Goal: Use online tool/utility: Utilize a website feature to perform a specific function

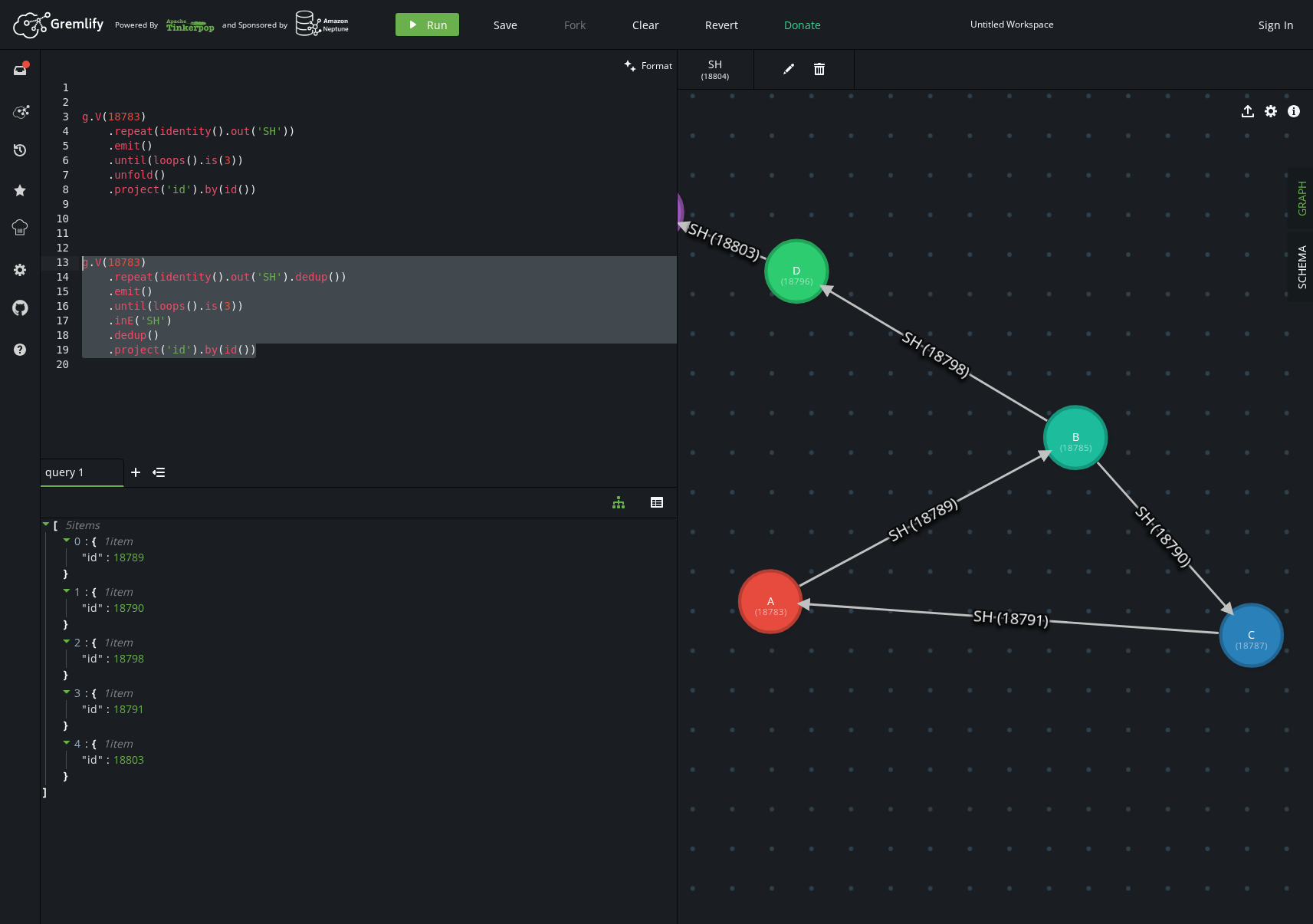
scroll to position [0, 173]
click at [730, 27] on span "Revert" at bounding box center [721, 25] width 33 height 14
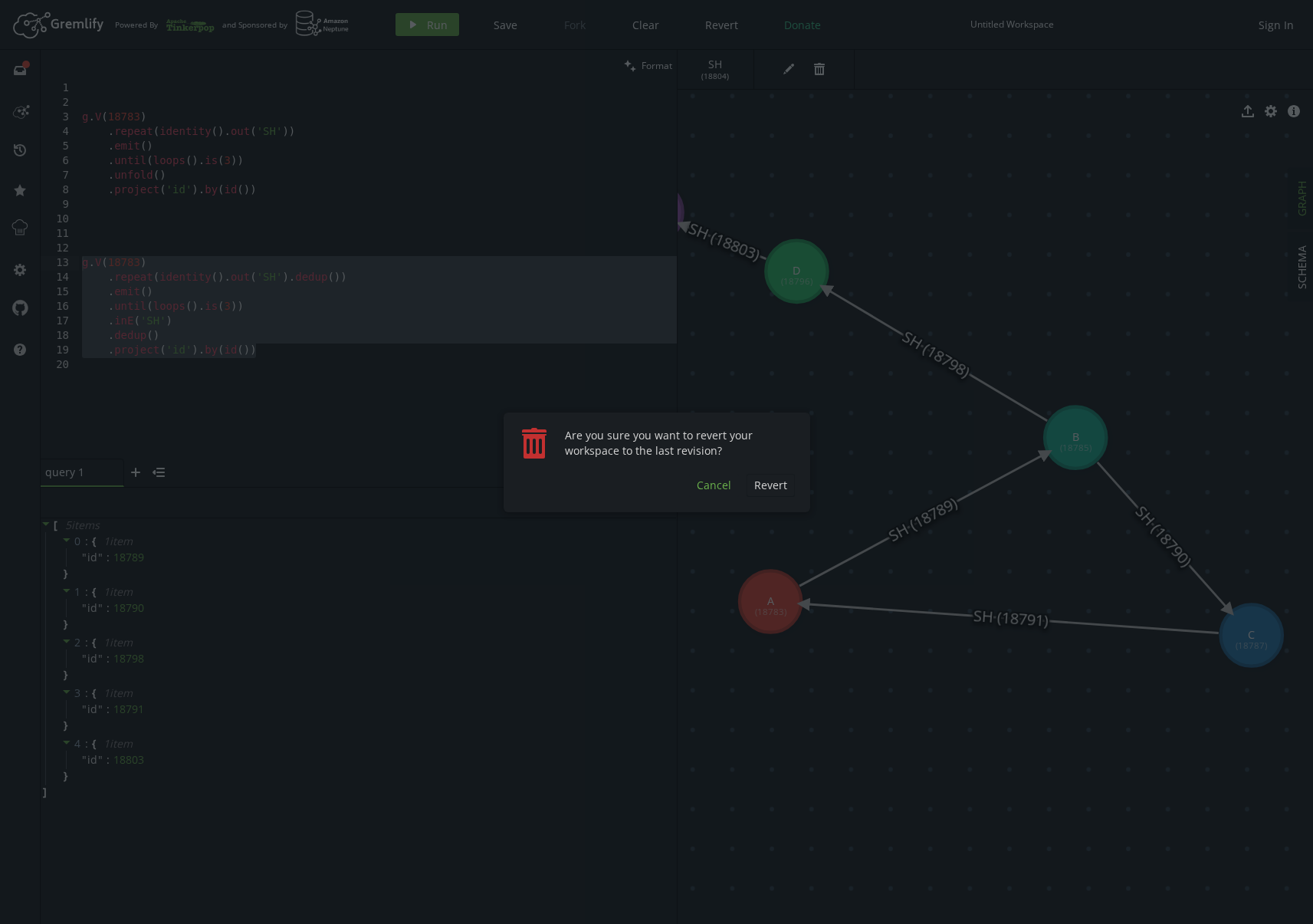
click at [715, 482] on span "Cancel" at bounding box center [714, 484] width 35 height 14
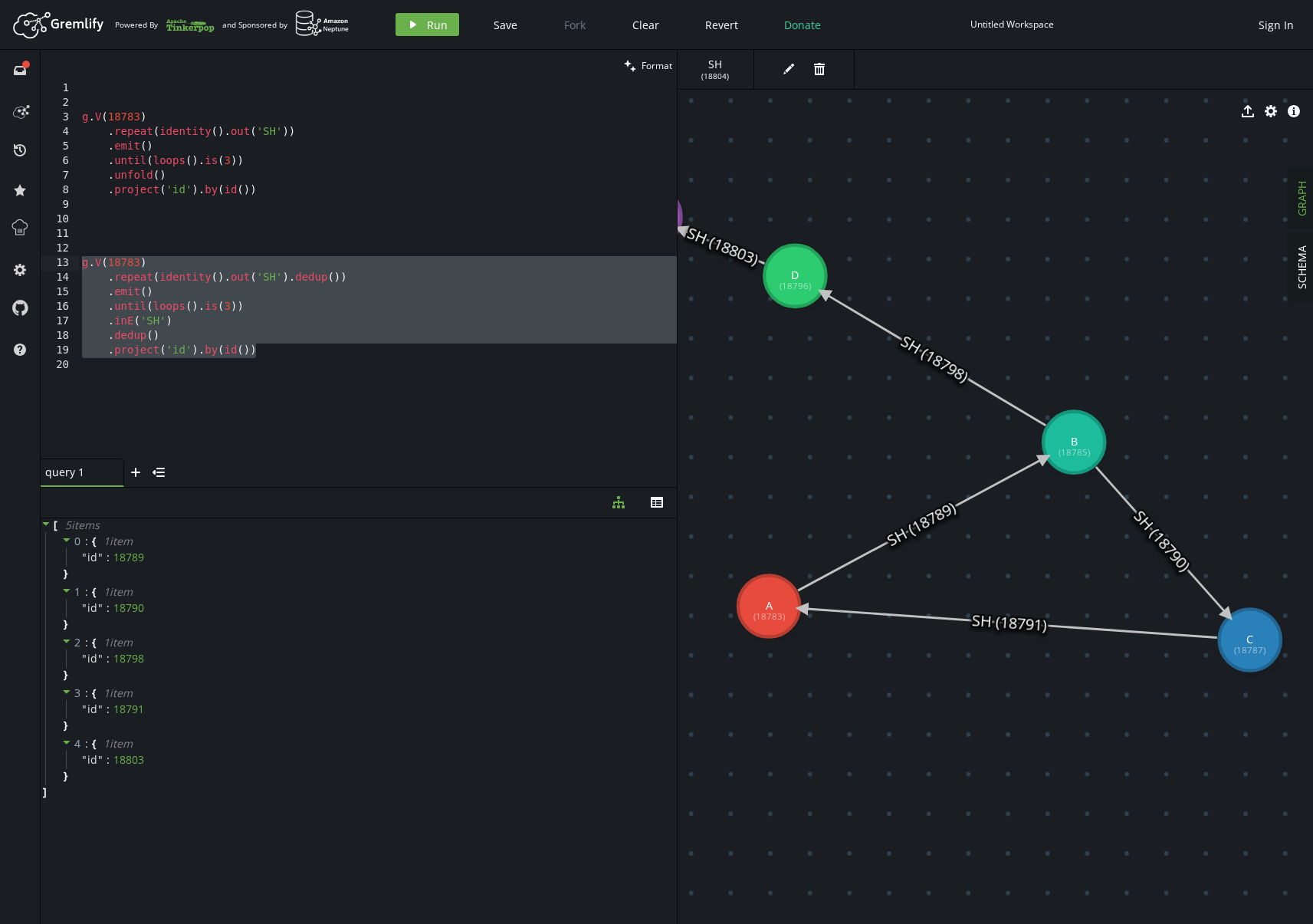
drag, startPoint x: 950, startPoint y: 239, endPoint x: 966, endPoint y: 246, distance: 17.5
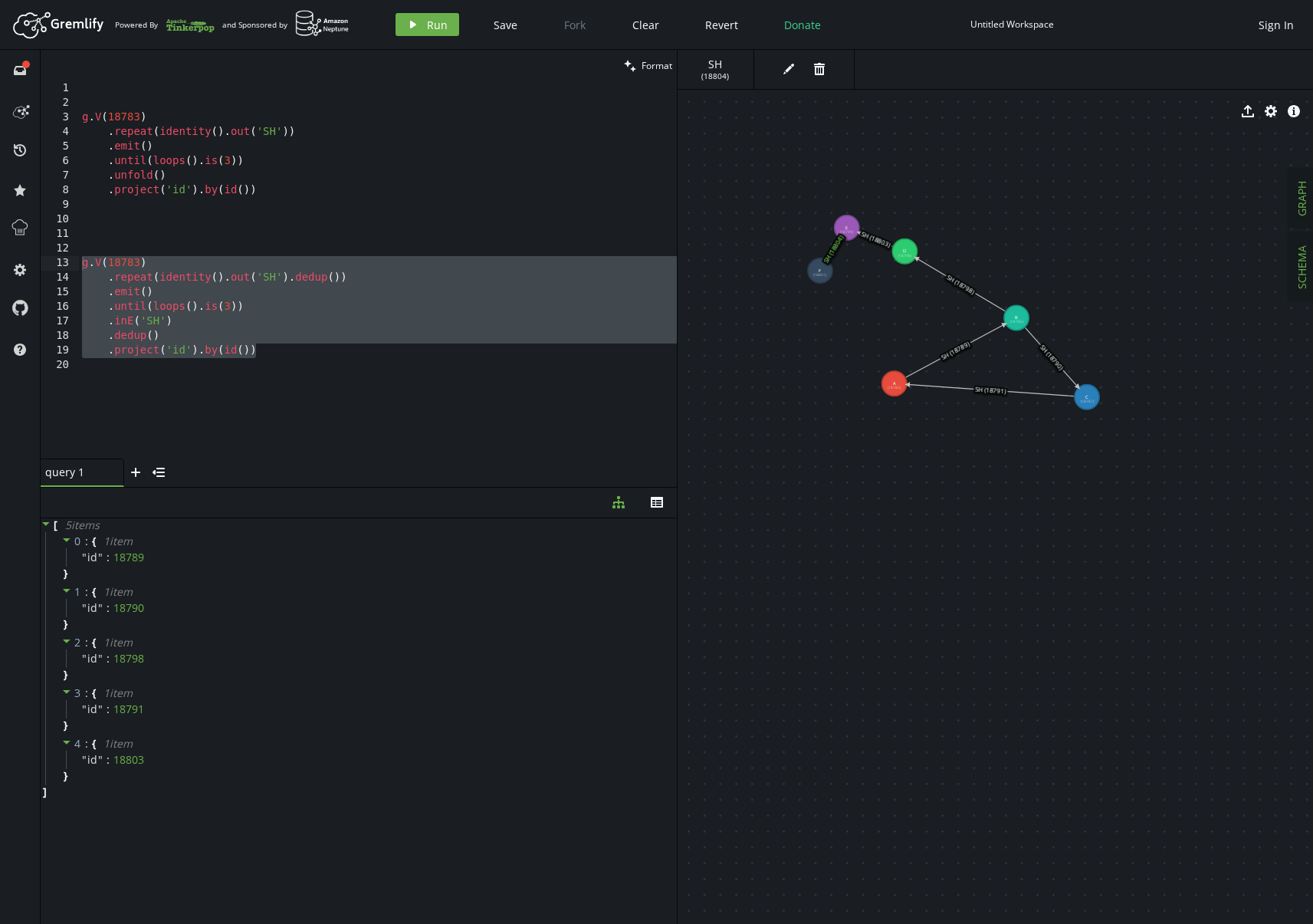
click at [1303, 260] on span "SCHEMA" at bounding box center [1301, 267] width 14 height 43
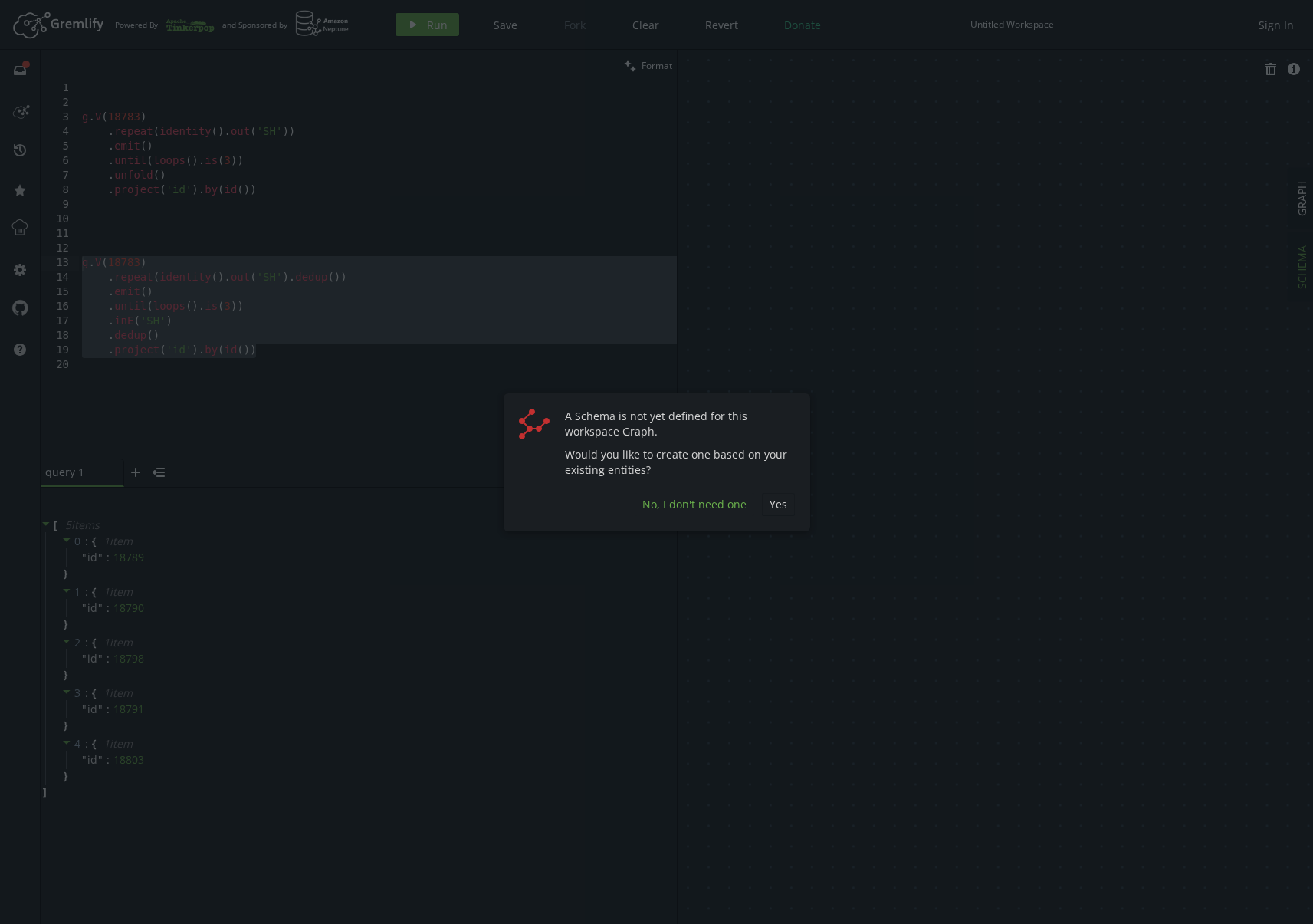
click at [698, 506] on span "No, I don't need one" at bounding box center [694, 504] width 105 height 14
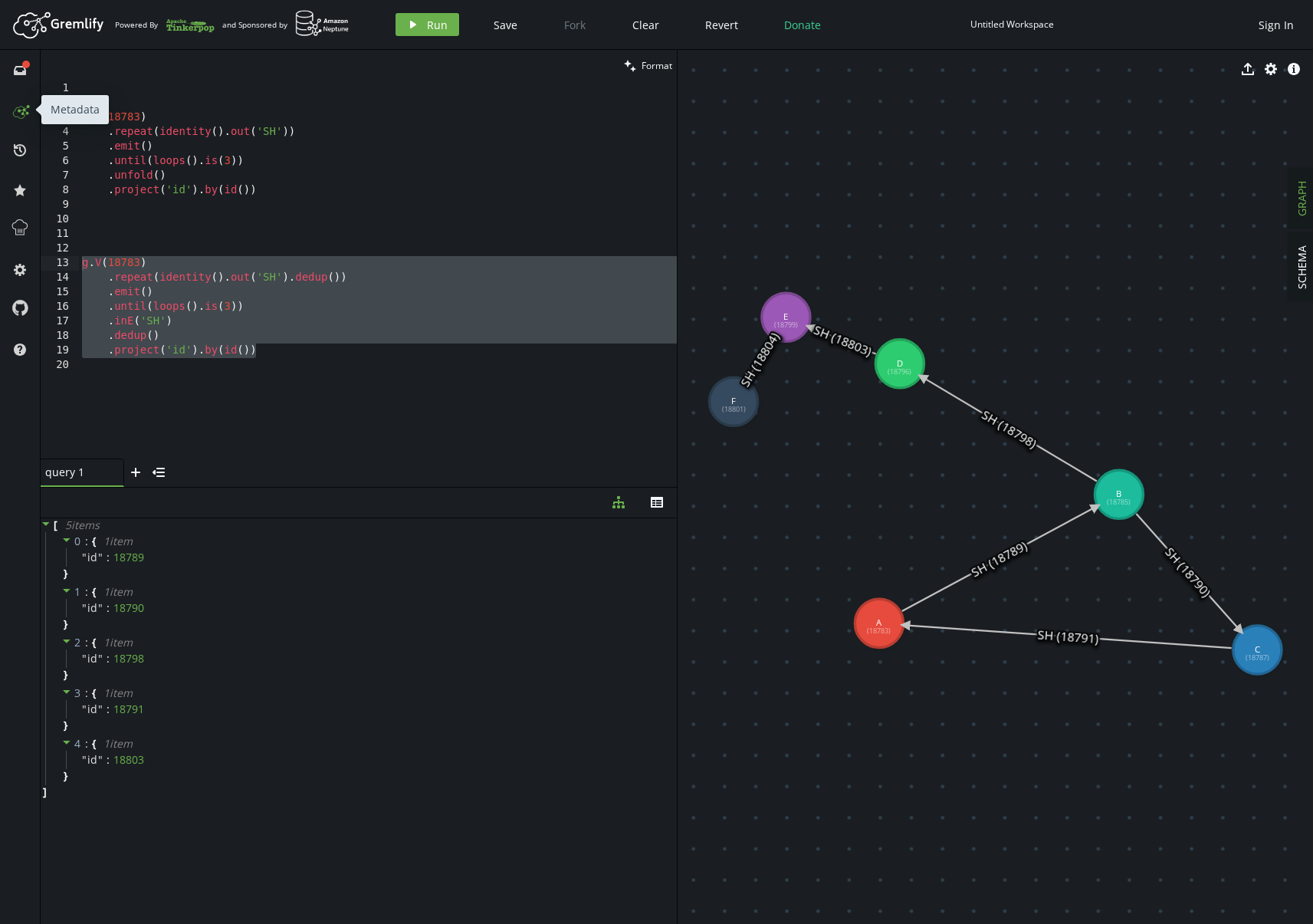
click at [27, 119] on icon at bounding box center [20, 110] width 25 height 25
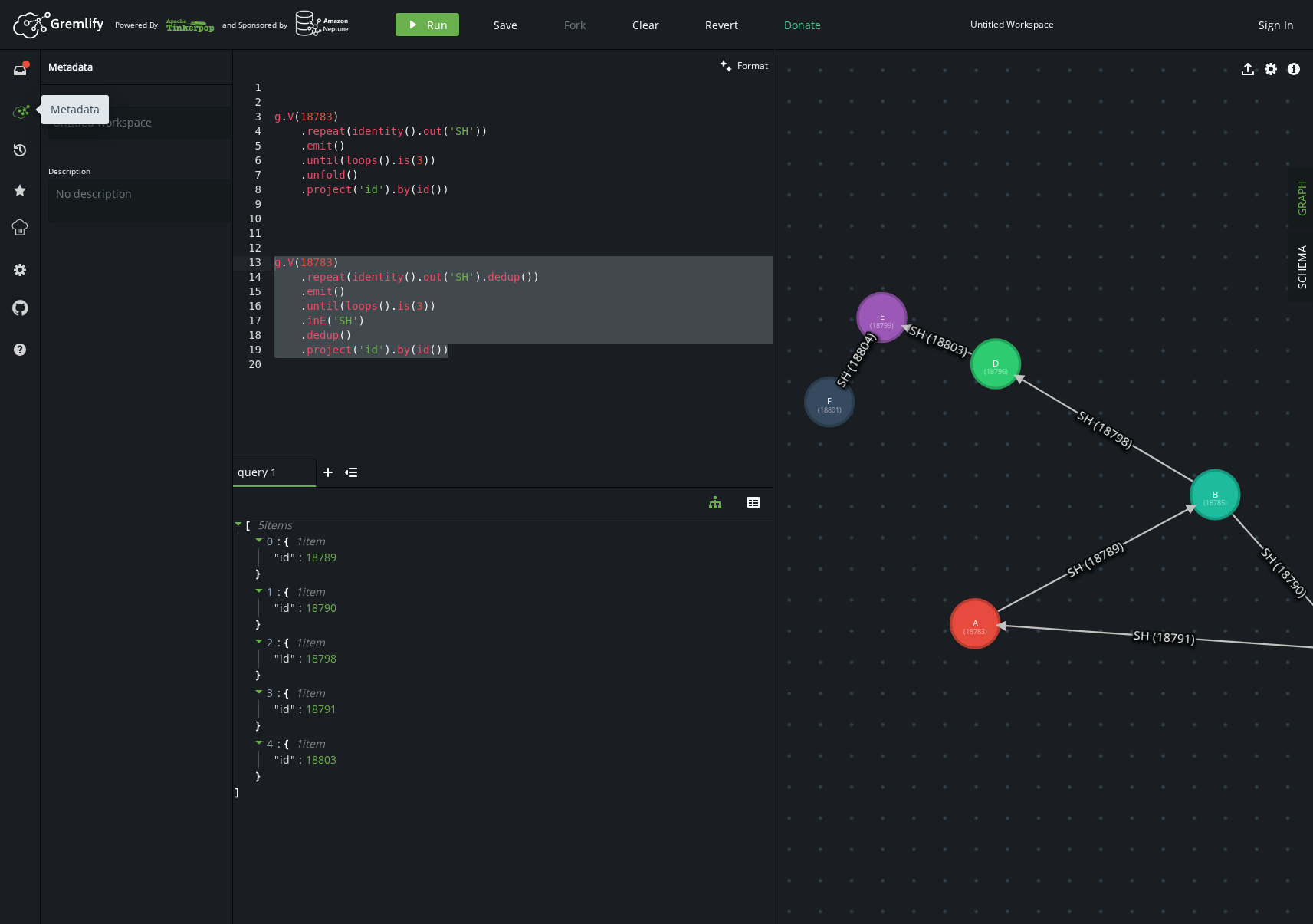
click at [27, 119] on icon at bounding box center [20, 110] width 25 height 25
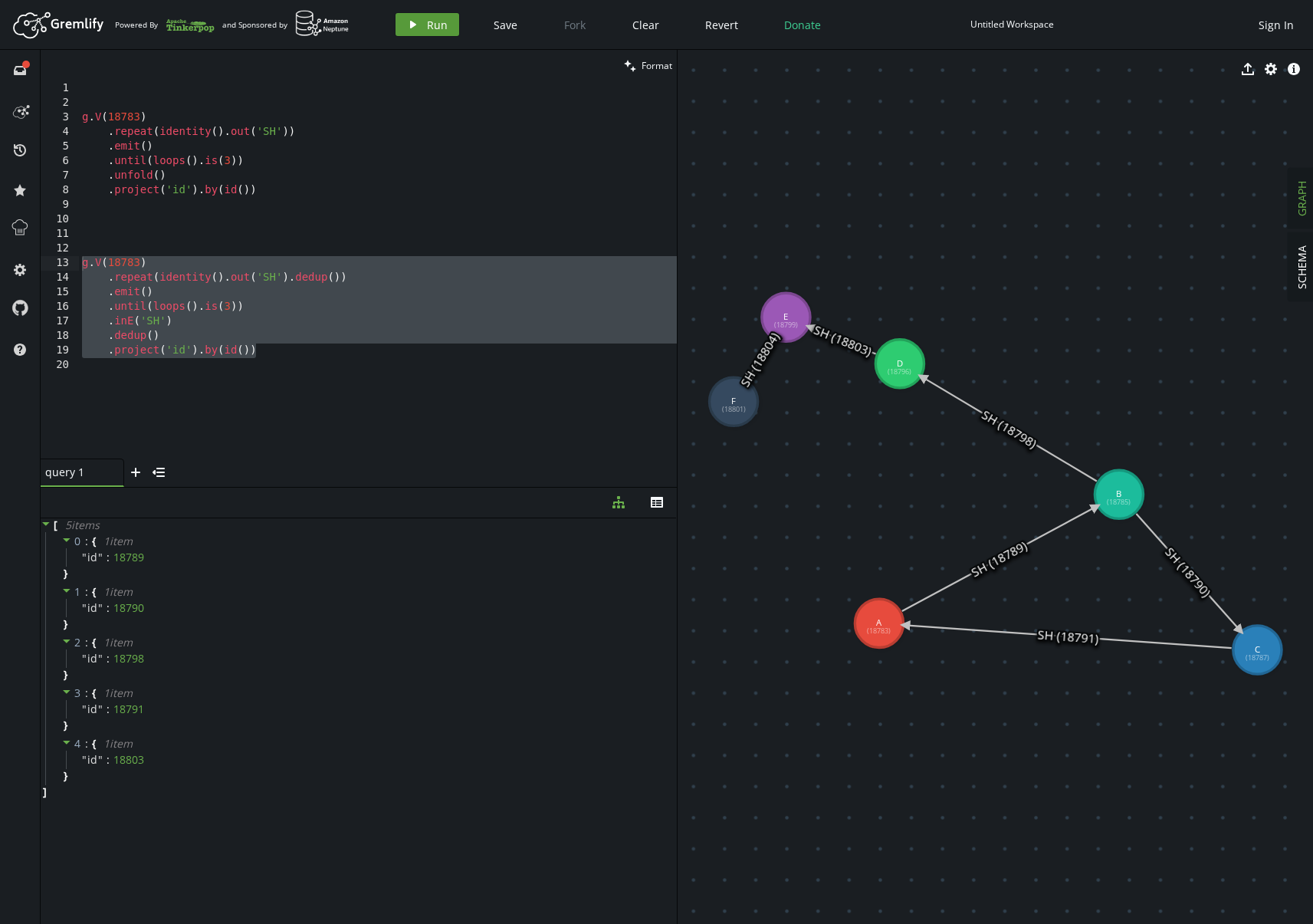
click at [410, 29] on icon "play" at bounding box center [413, 25] width 12 height 12
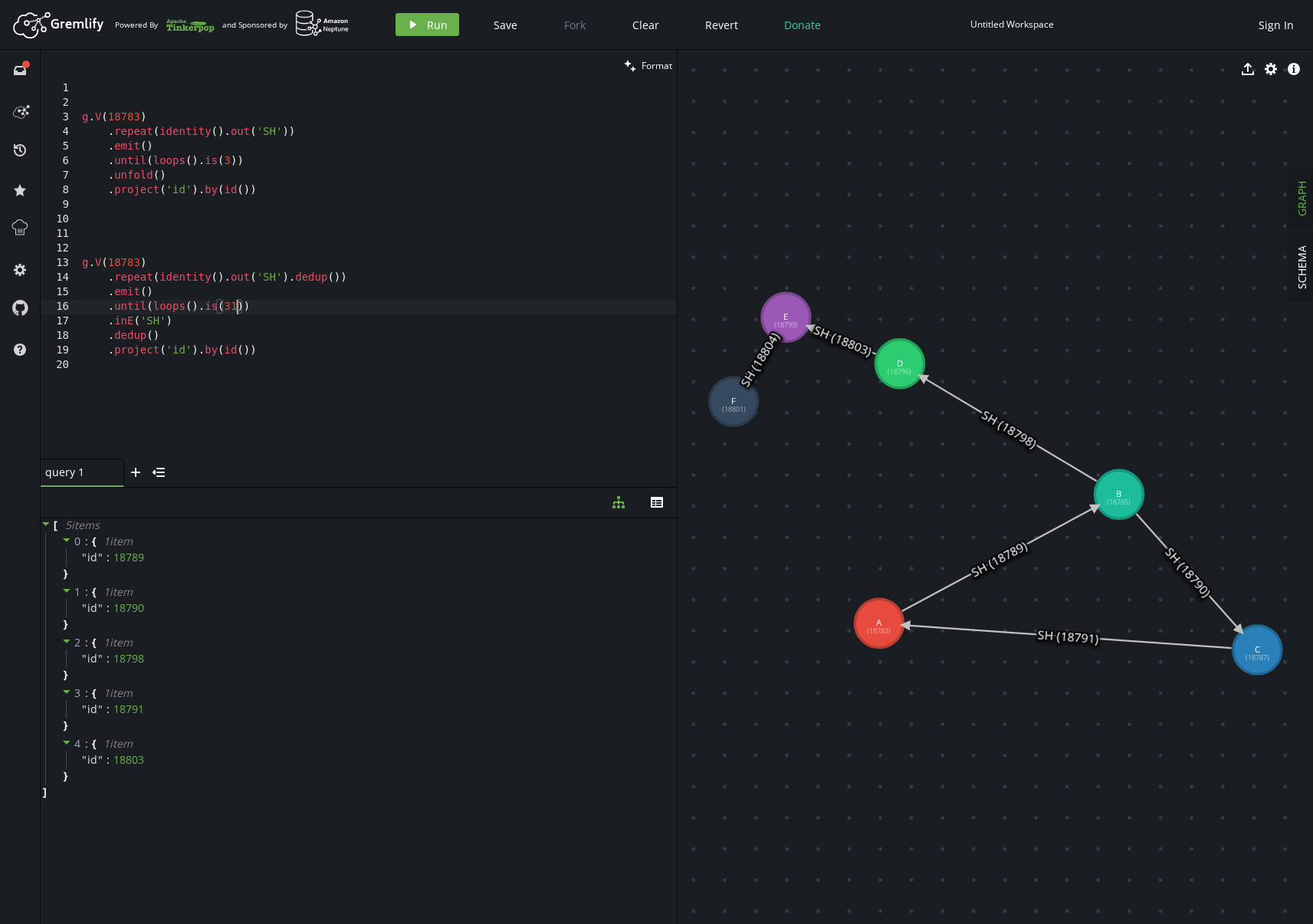
scroll to position [0, 161]
click at [427, 35] on button "play Run" at bounding box center [427, 25] width 64 height 23
type textarea "g.V(18783)"
click at [184, 267] on div "g . V ( 18783 ) . repeat ( identity ( ) . out ( 'SH' )) . emit ( ) . until ( lo…" at bounding box center [378, 285] width 598 height 406
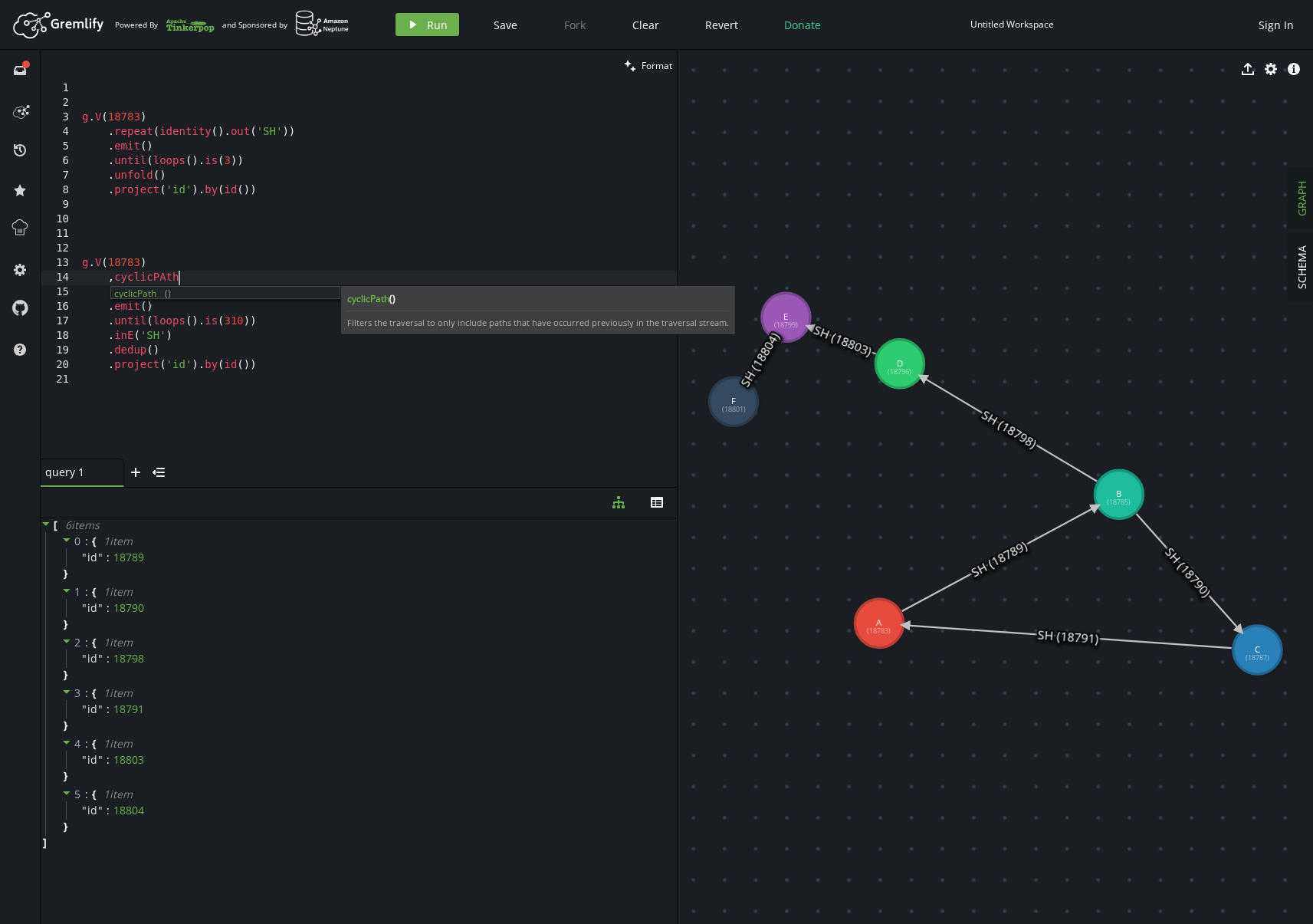
scroll to position [0, 108]
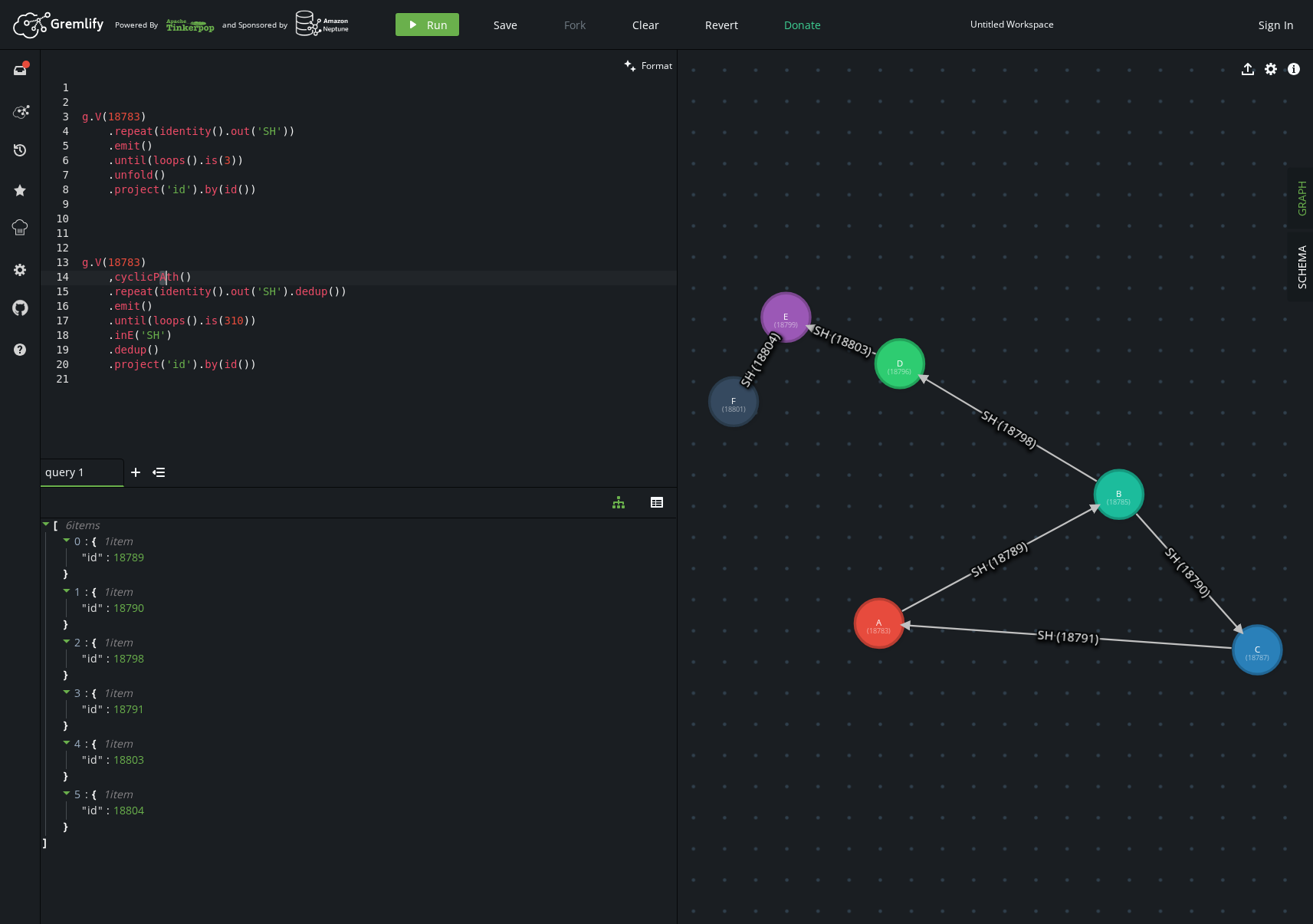
click at [166, 279] on div "g . V ( 18783 ) . repeat ( identity ( ) . out ( 'SH' )) . emit ( ) . until ( lo…" at bounding box center [378, 285] width 598 height 406
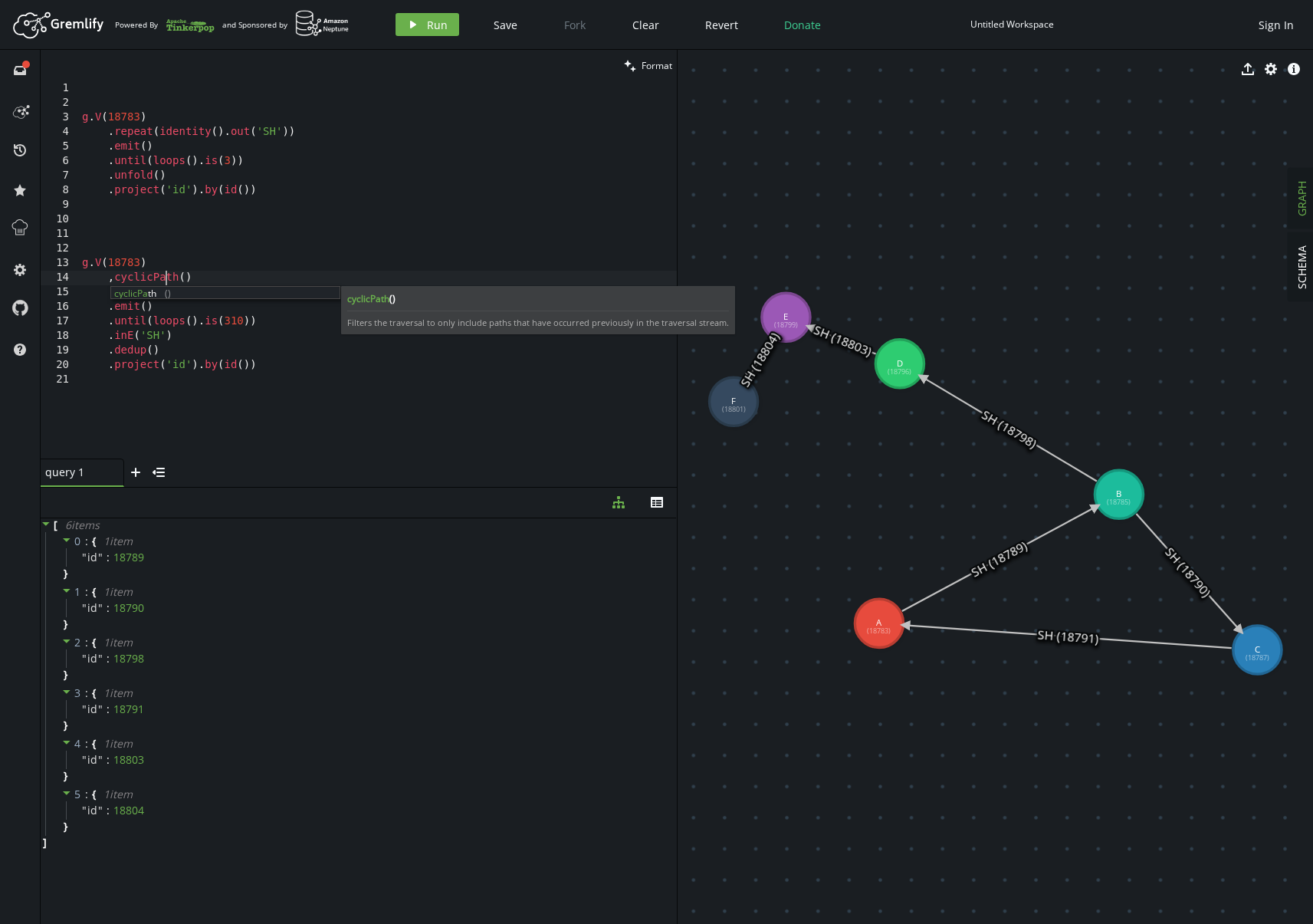
scroll to position [0, 84]
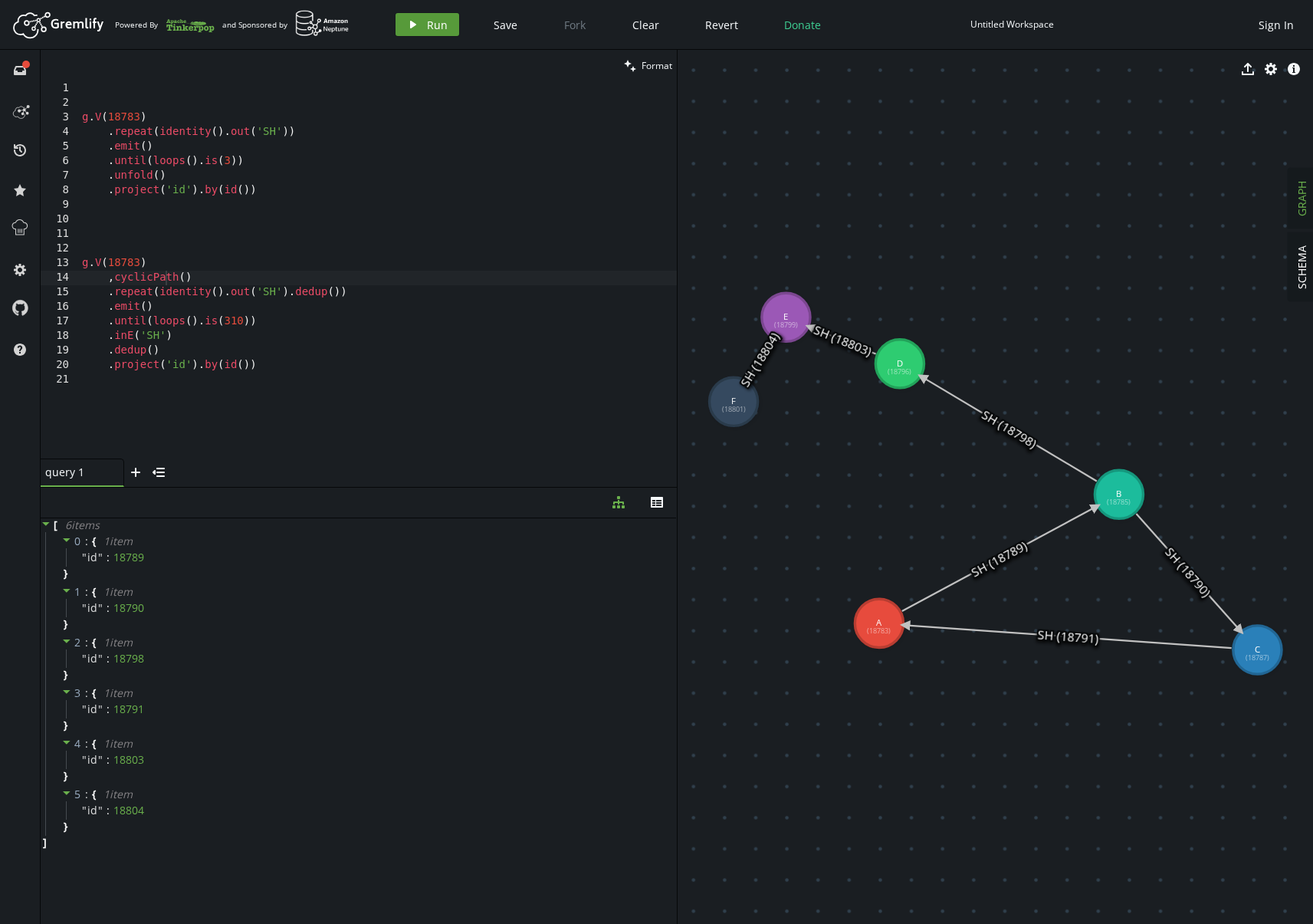
click at [438, 25] on span "Run" at bounding box center [436, 25] width 20 height 14
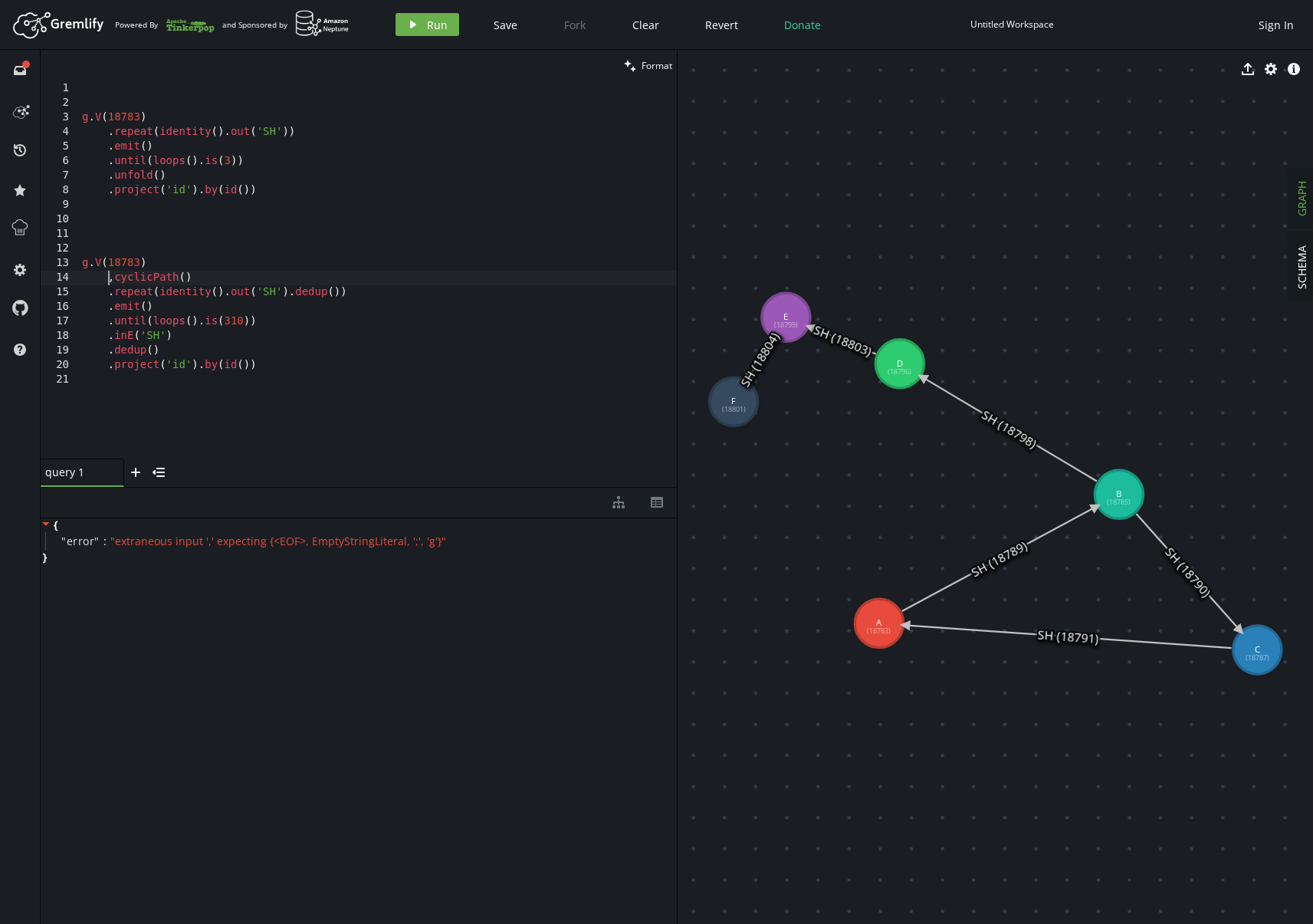
click at [110, 275] on div "g . V ( 18783 ) . repeat ( identity ( ) . out ( 'SH' )) . emit ( ) . until ( lo…" at bounding box center [378, 285] width 598 height 406
click at [422, 20] on button "play Run" at bounding box center [427, 25] width 64 height 23
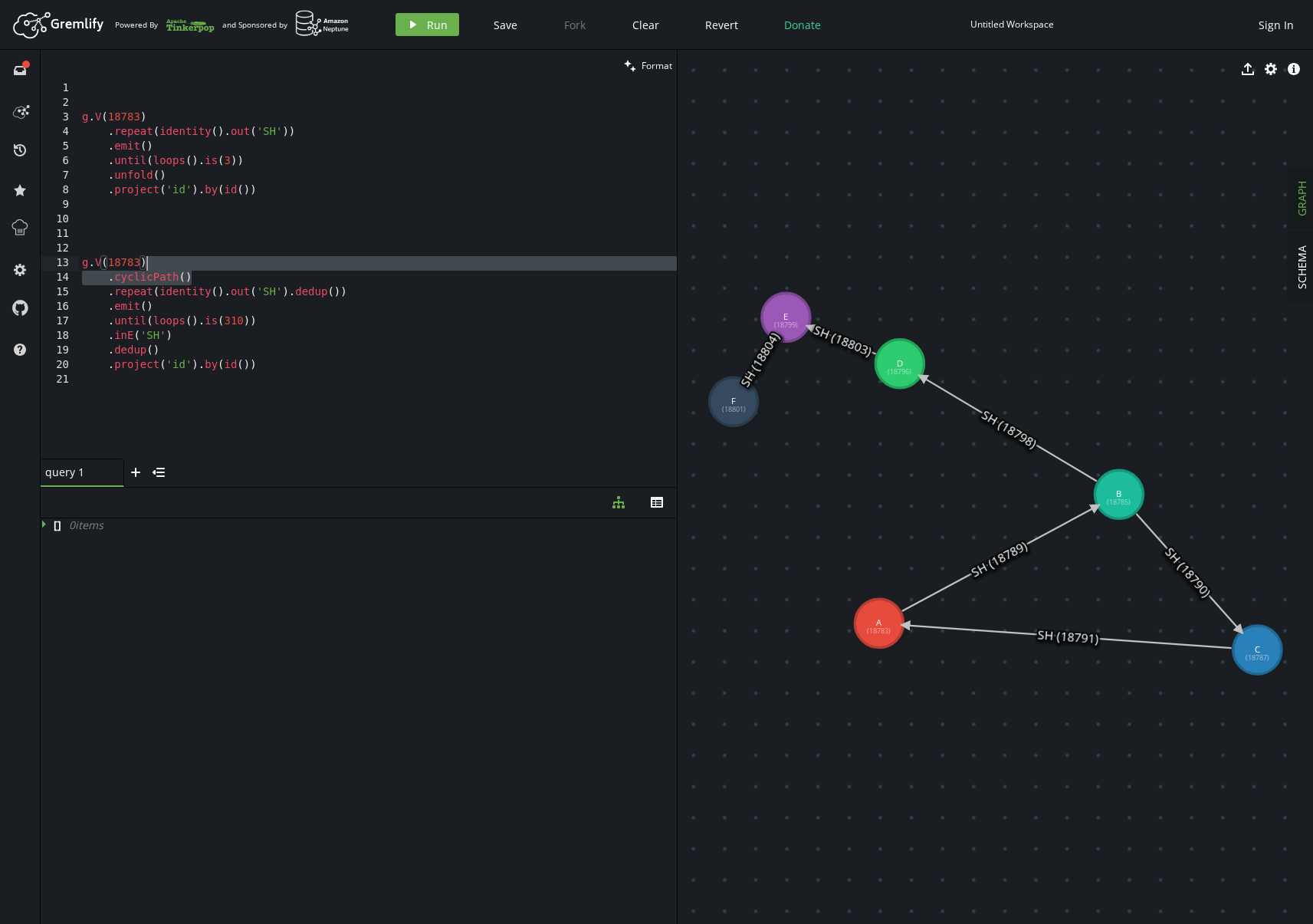
drag, startPoint x: 201, startPoint y: 277, endPoint x: 208, endPoint y: 269, distance: 10.6
click at [208, 269] on div "g . V ( 18783 ) . repeat ( identity ( ) . out ( 'SH' )) . emit ( ) . until ( lo…" at bounding box center [378, 285] width 598 height 406
type textarea "g.V(18783)"
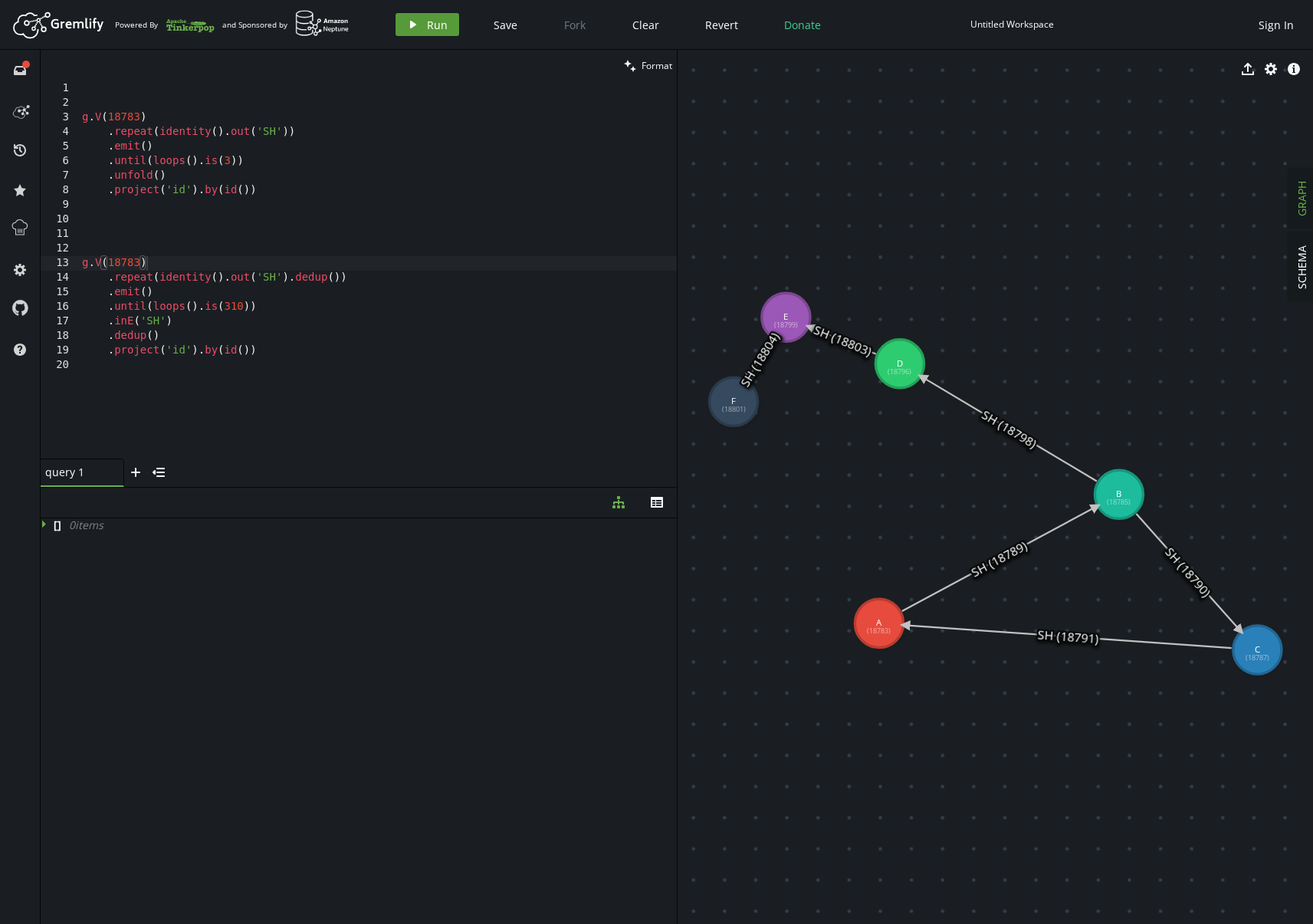
click at [436, 28] on span "Run" at bounding box center [436, 25] width 20 height 14
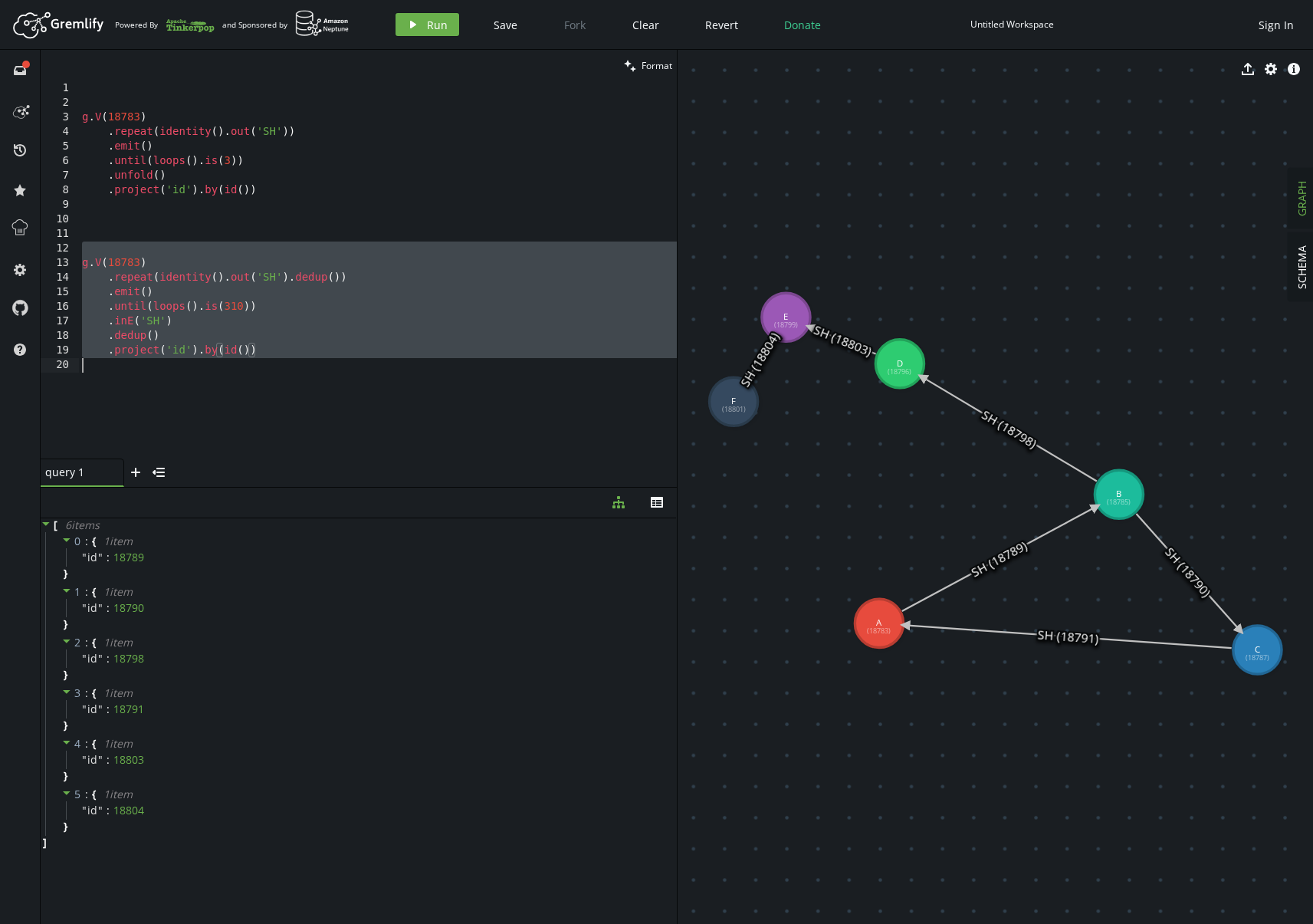
drag, startPoint x: 205, startPoint y: 246, endPoint x: 304, endPoint y: 380, distance: 166.6
click at [304, 381] on div "g . V ( 18783 ) . repeat ( identity ( ) . out ( 'SH' )) . emit ( ) . until ( lo…" at bounding box center [378, 285] width 598 height 406
type textarea ".project('id').by(id())"
click at [315, 371] on div "g . V ( 18783 ) . repeat ( identity ( ) . out ( 'SH' )) . emit ( ) . until ( lo…" at bounding box center [378, 285] width 598 height 406
